Goal: Transaction & Acquisition: Book appointment/travel/reservation

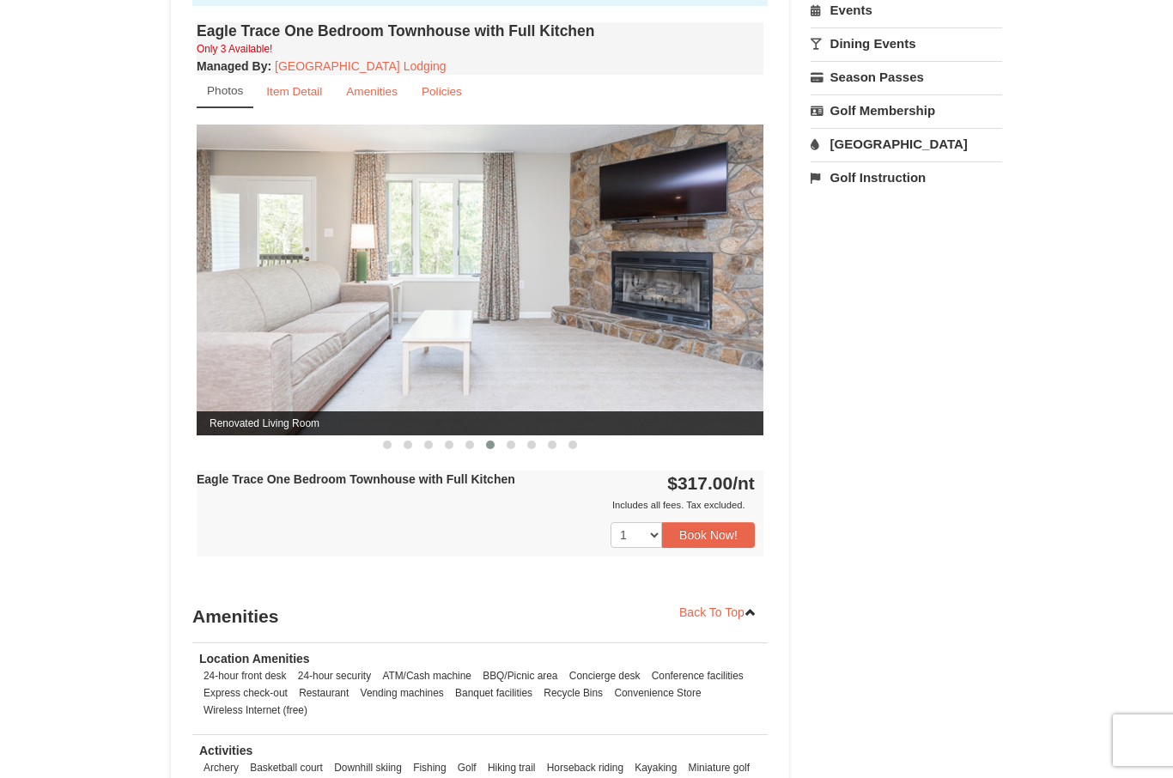
scroll to position [613, 0]
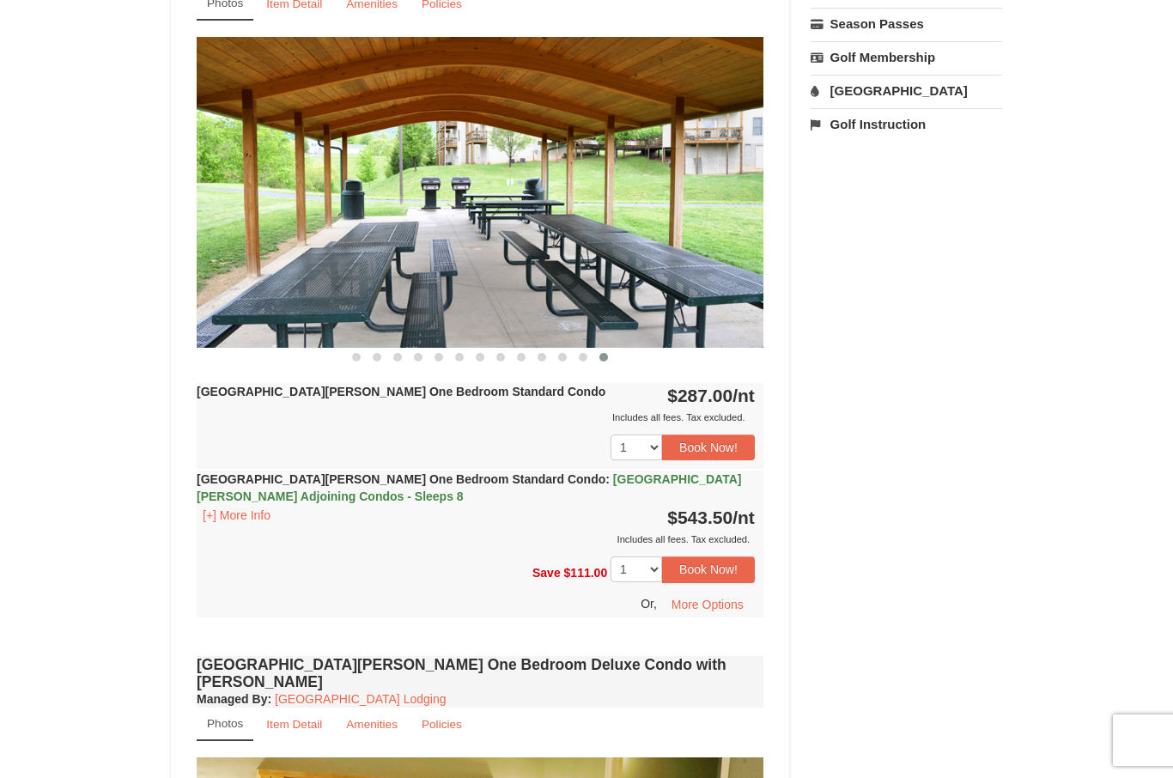
scroll to position [698, 0]
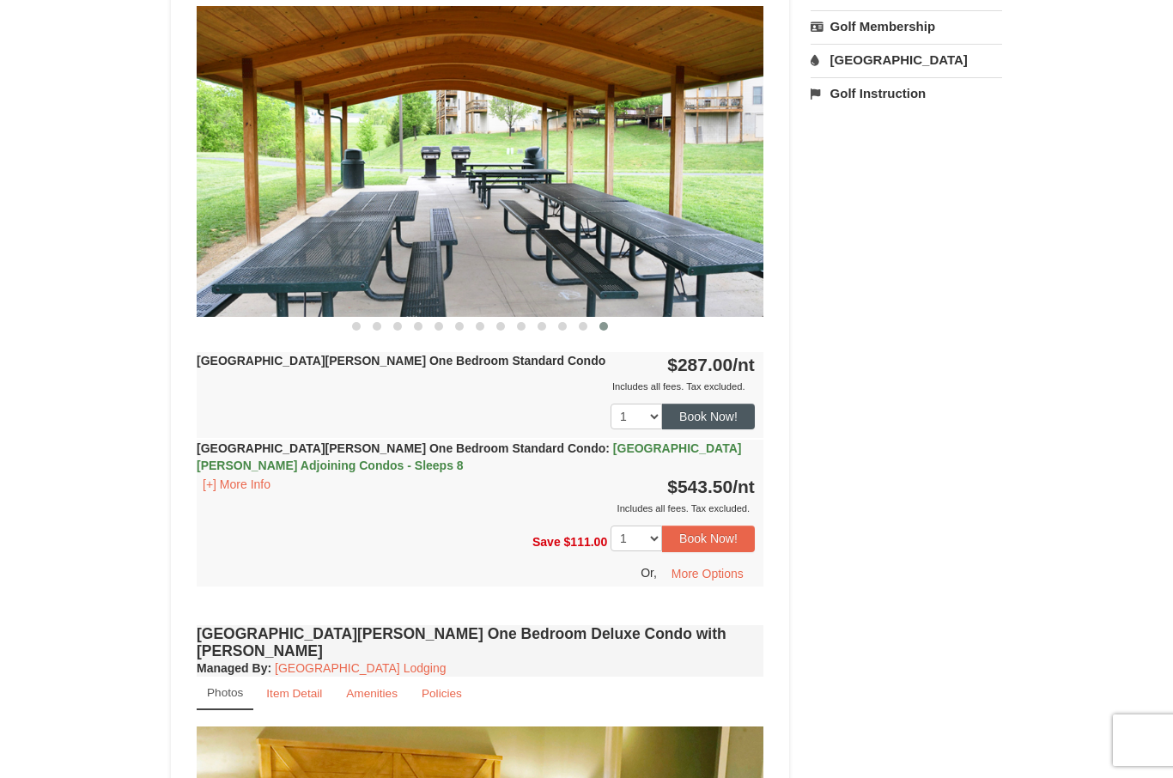
click at [723, 416] on button "Book Now!" at bounding box center [708, 417] width 93 height 26
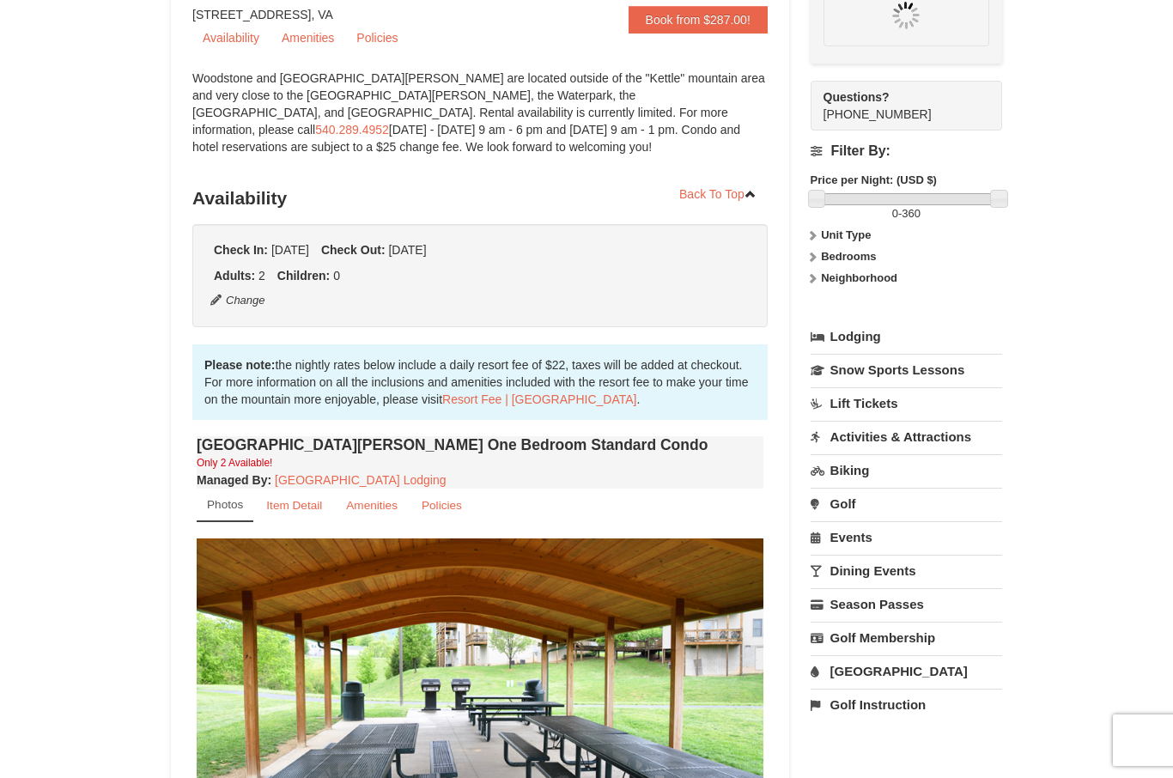
scroll to position [150, 0]
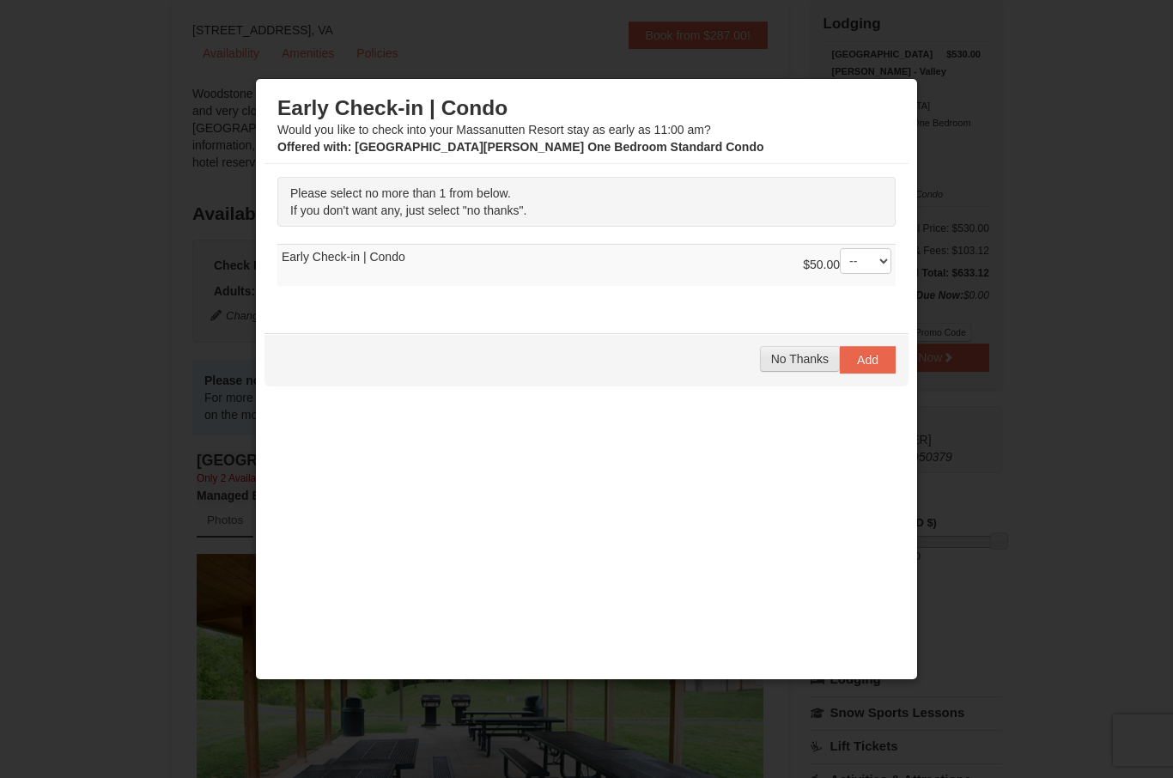
click at [780, 372] on button "No Thanks" at bounding box center [800, 359] width 80 height 26
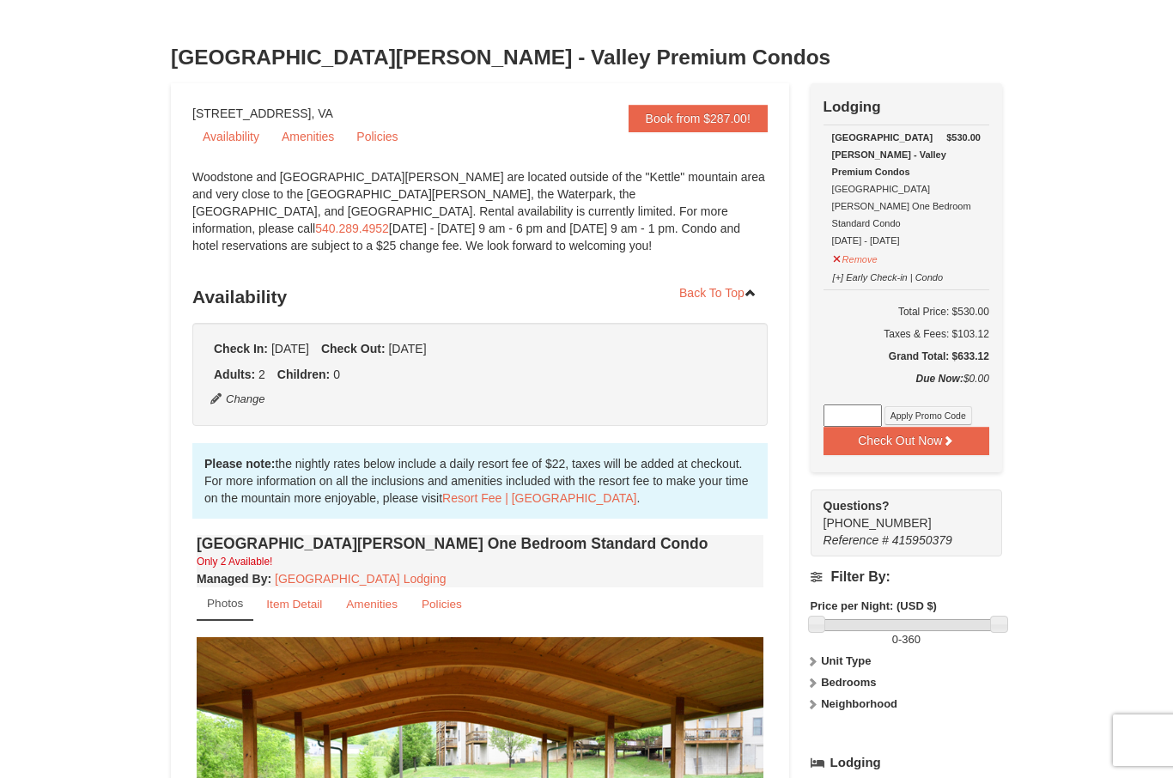
scroll to position [0, 0]
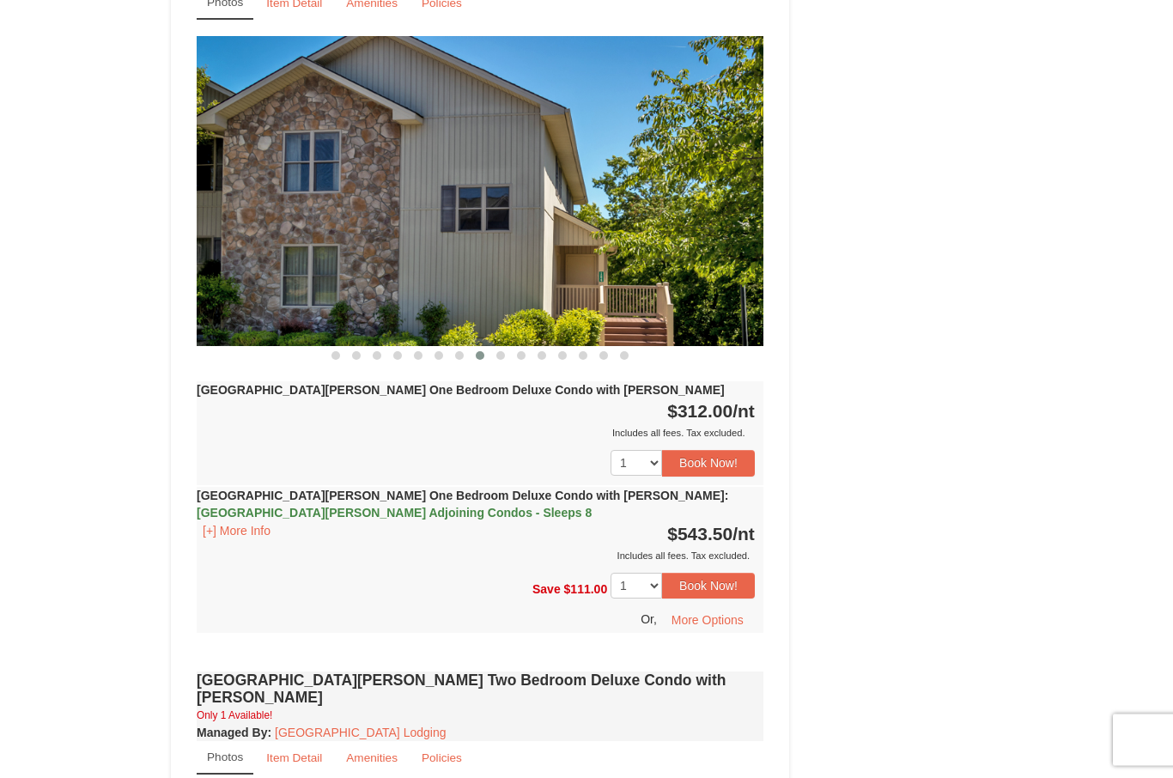
scroll to position [1399, 0]
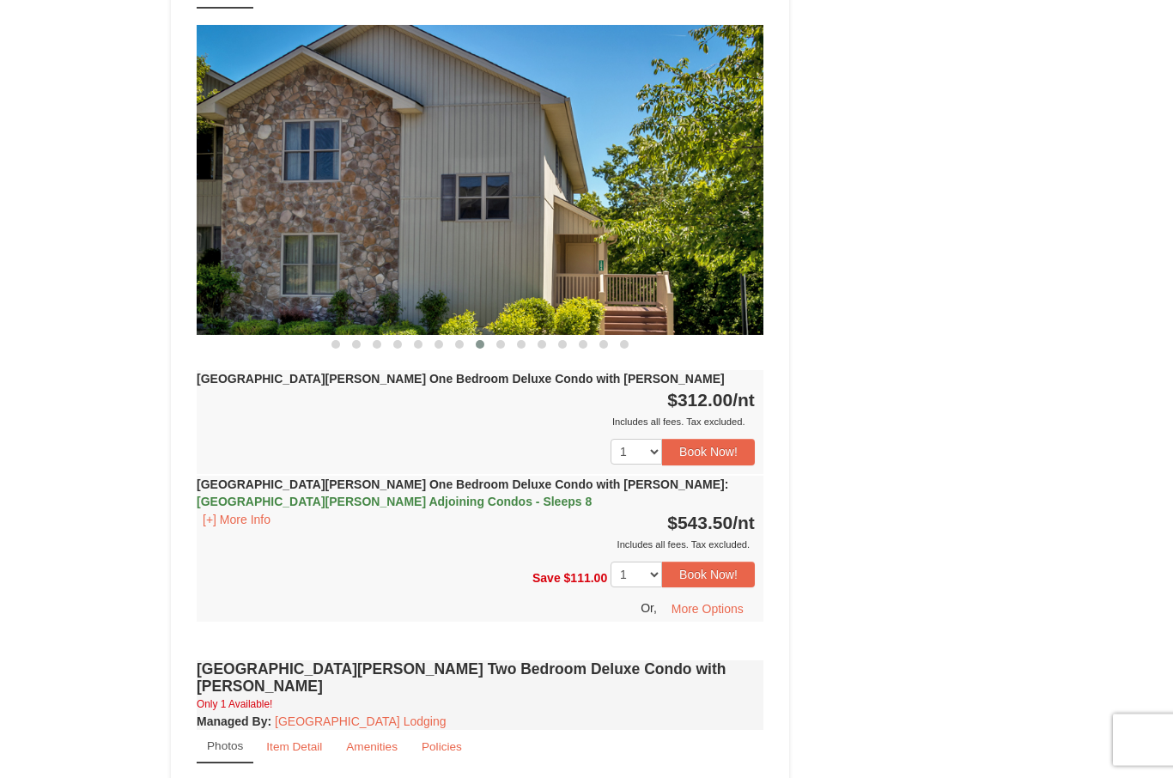
click at [592, 495] on span "[GEOGRAPHIC_DATA][PERSON_NAME] Adjoining Condos - Sleeps 8" at bounding box center [394, 502] width 395 height 14
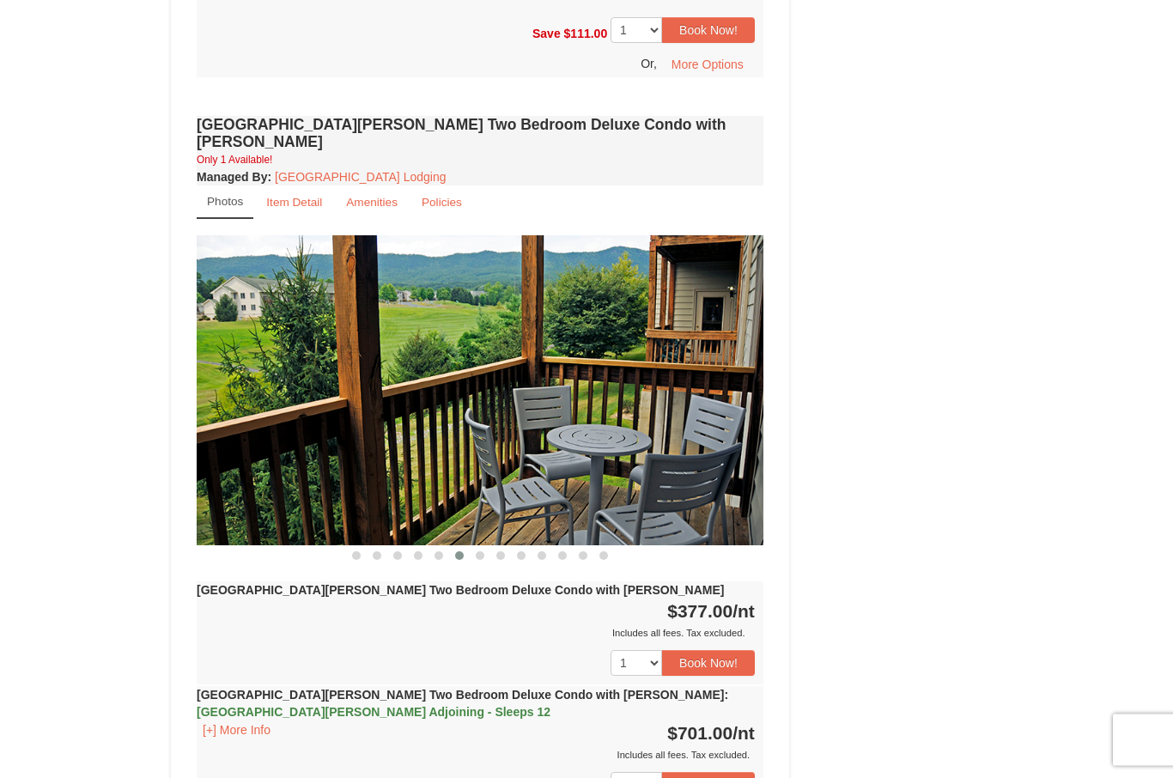
scroll to position [2249, 0]
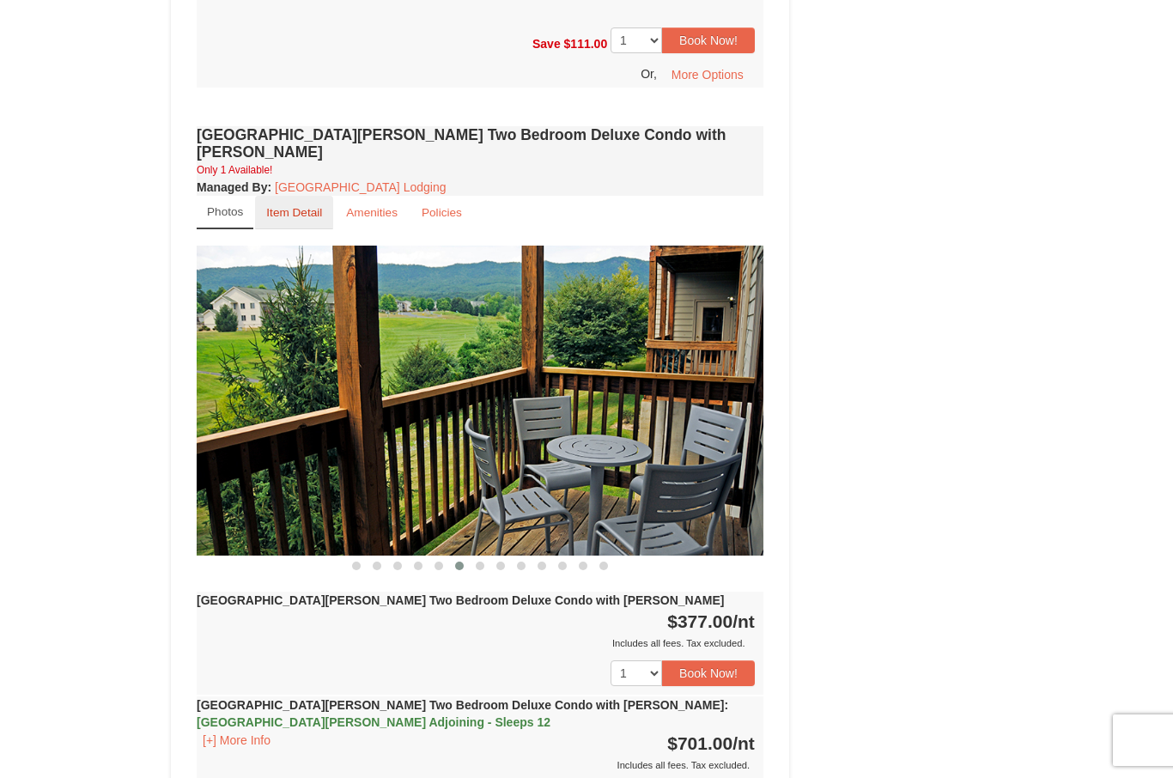
click at [288, 206] on small "Item Detail" at bounding box center [294, 212] width 56 height 13
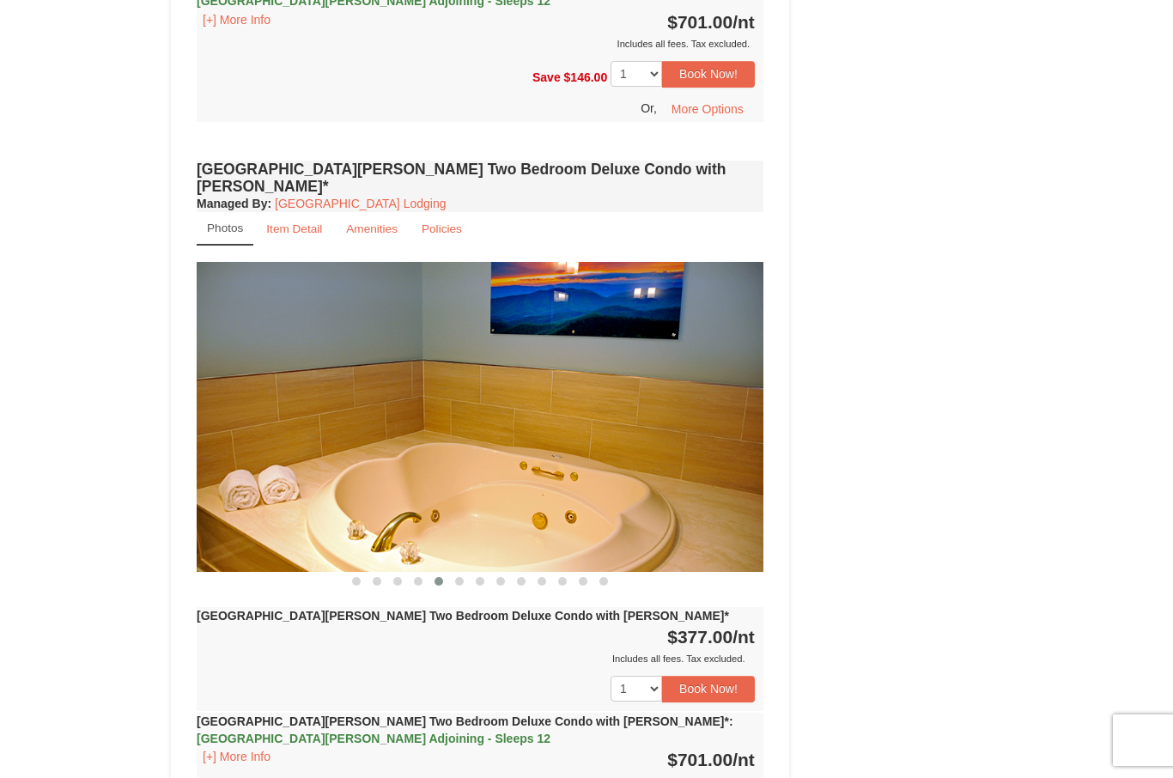
scroll to position [2763, 0]
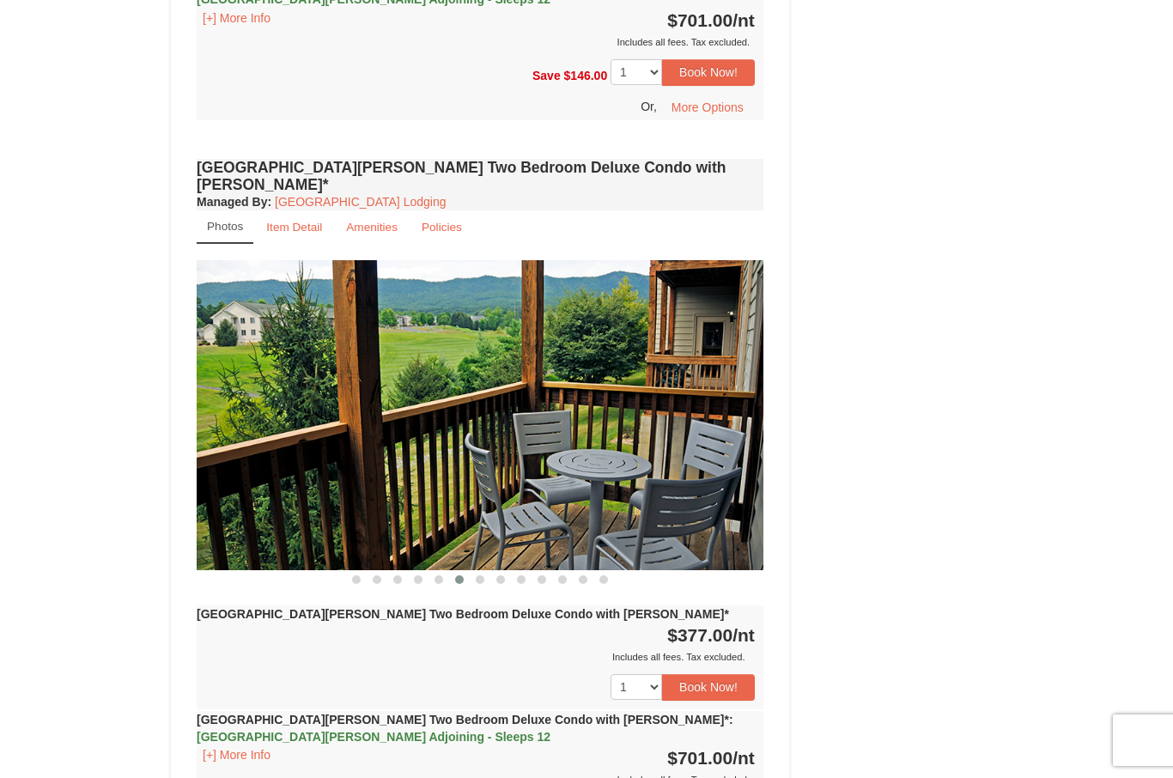
click at [568, 344] on img at bounding box center [480, 415] width 567 height 310
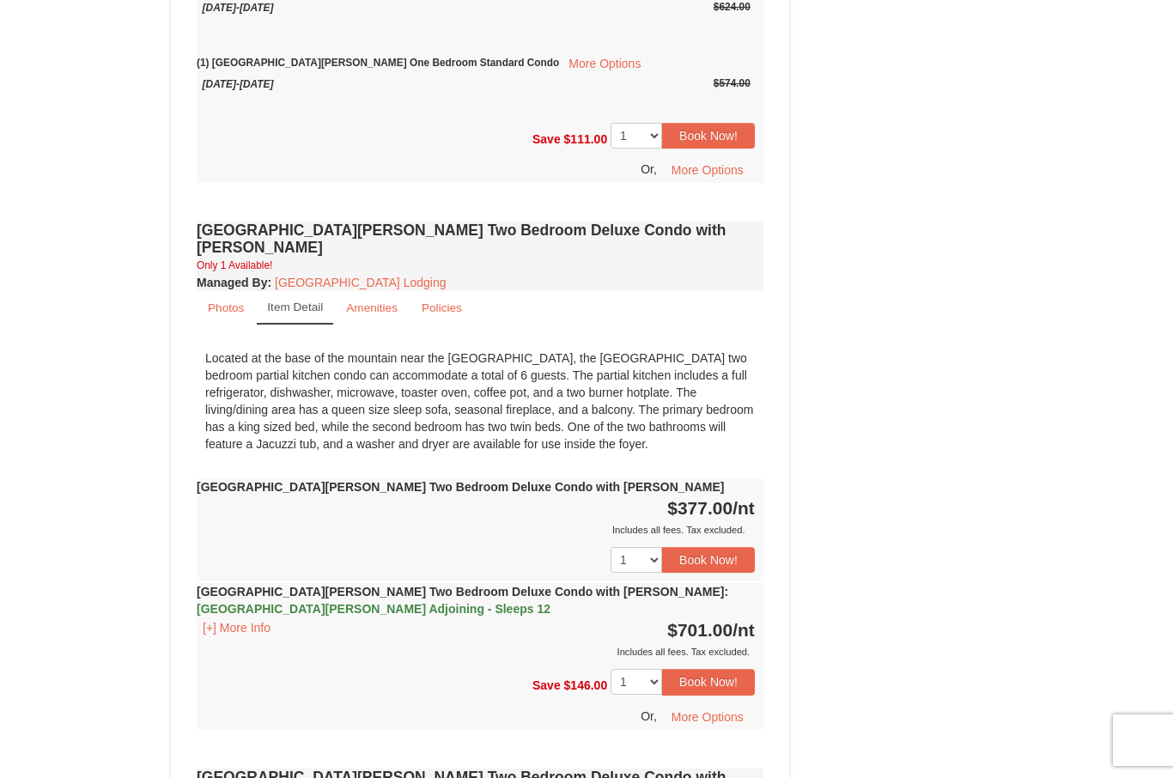
scroll to position [2152, 0]
click at [293, 302] on small "Item Detail" at bounding box center [295, 308] width 56 height 13
click at [228, 303] on small "Photos" at bounding box center [226, 309] width 36 height 13
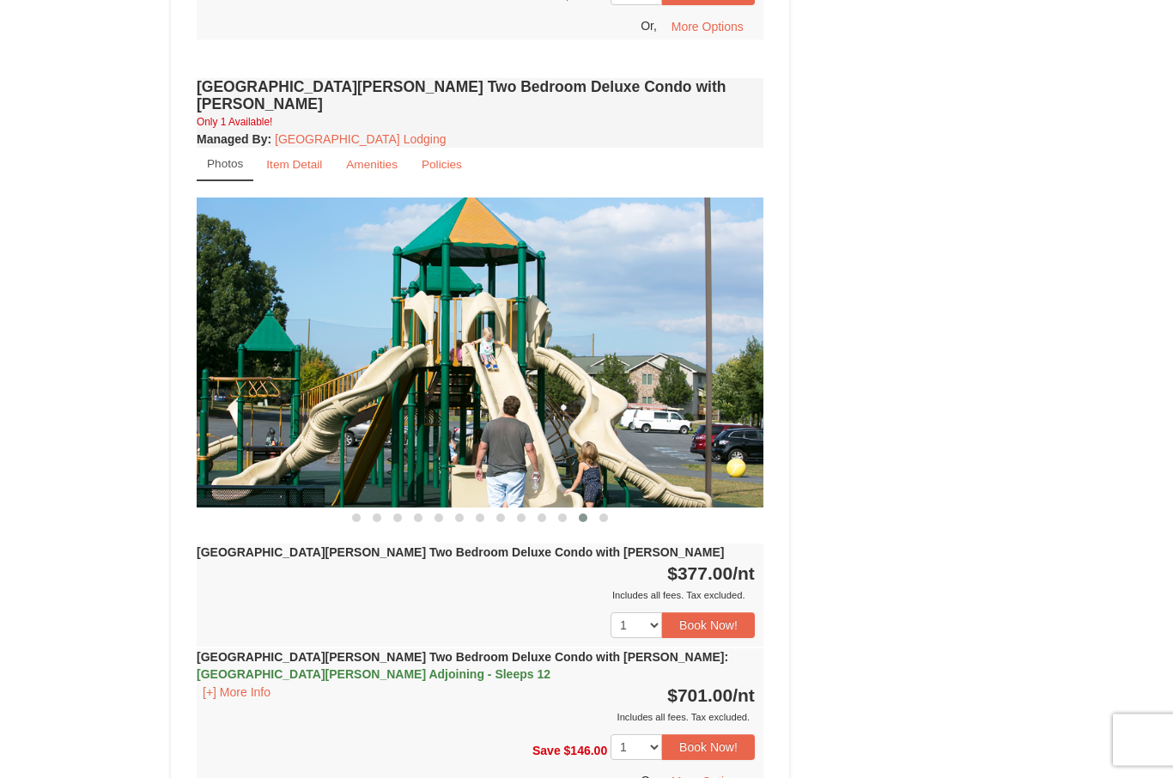
scroll to position [2271, 0]
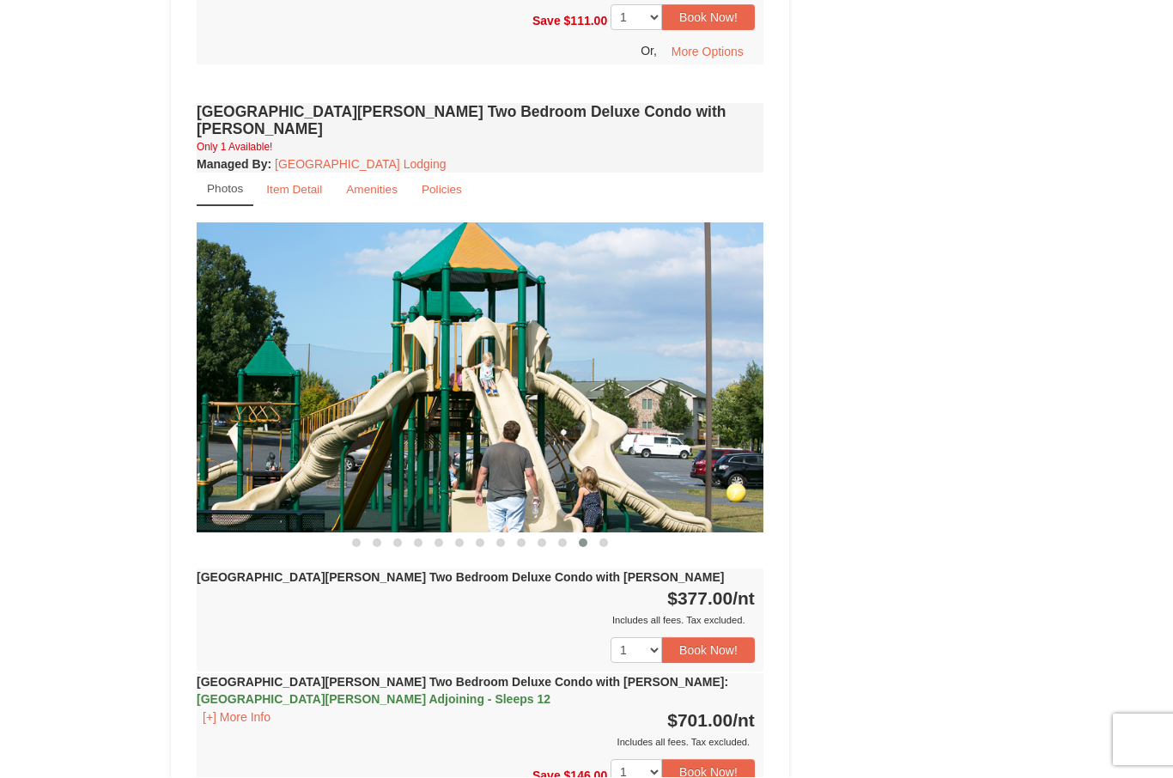
click at [229, 173] on link "Photos" at bounding box center [225, 189] width 57 height 33
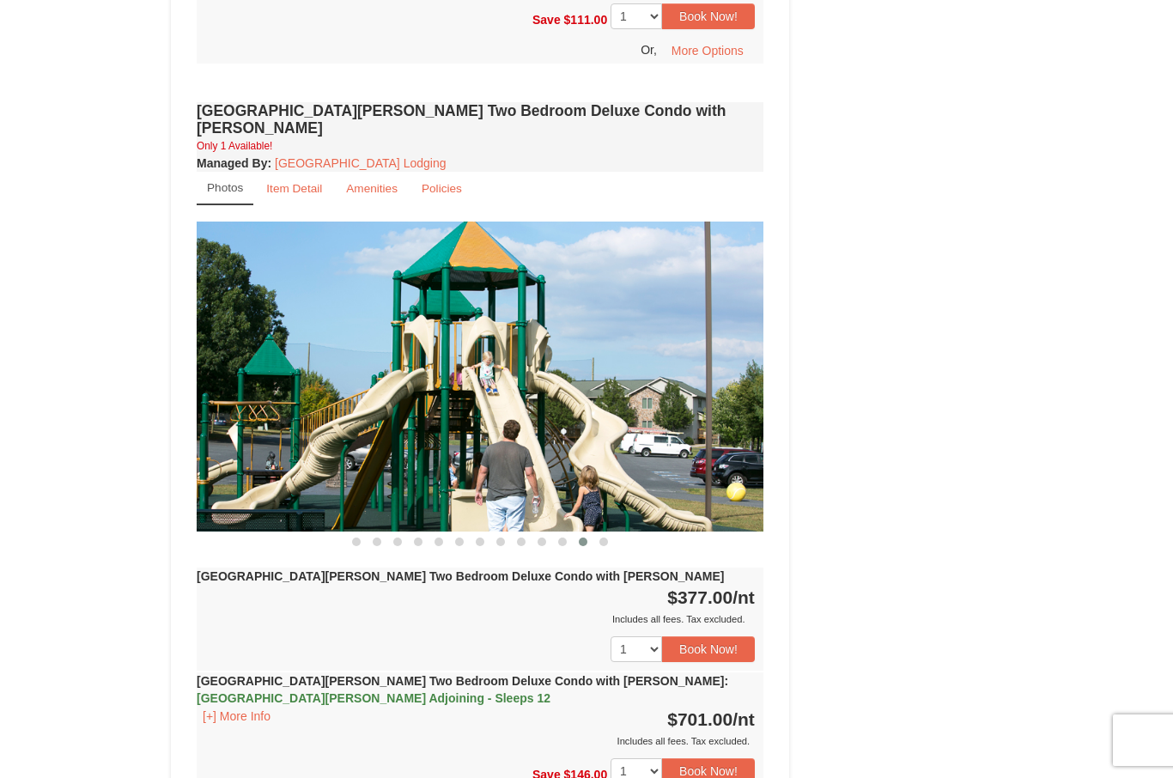
scroll to position [2272, 0]
click at [295, 183] on small "Item Detail" at bounding box center [294, 189] width 56 height 13
